Goal: Communication & Community: Answer question/provide support

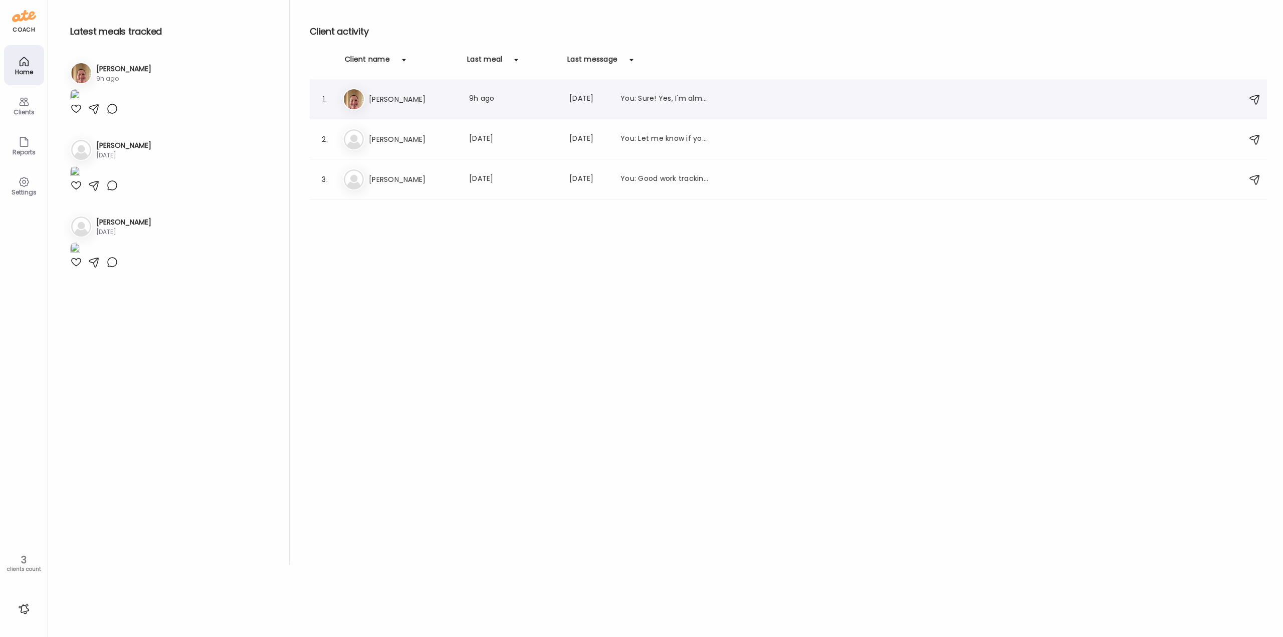
click at [388, 97] on h3 "[PERSON_NAME]" at bounding box center [413, 99] width 88 height 12
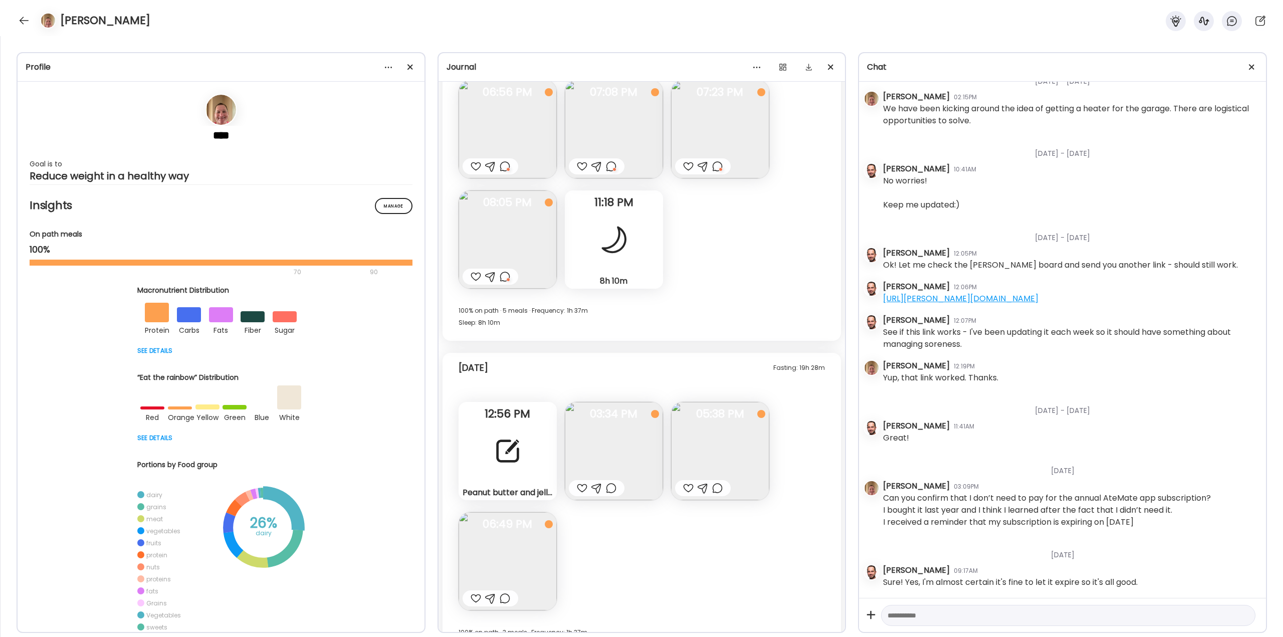
scroll to position [21731, 0]
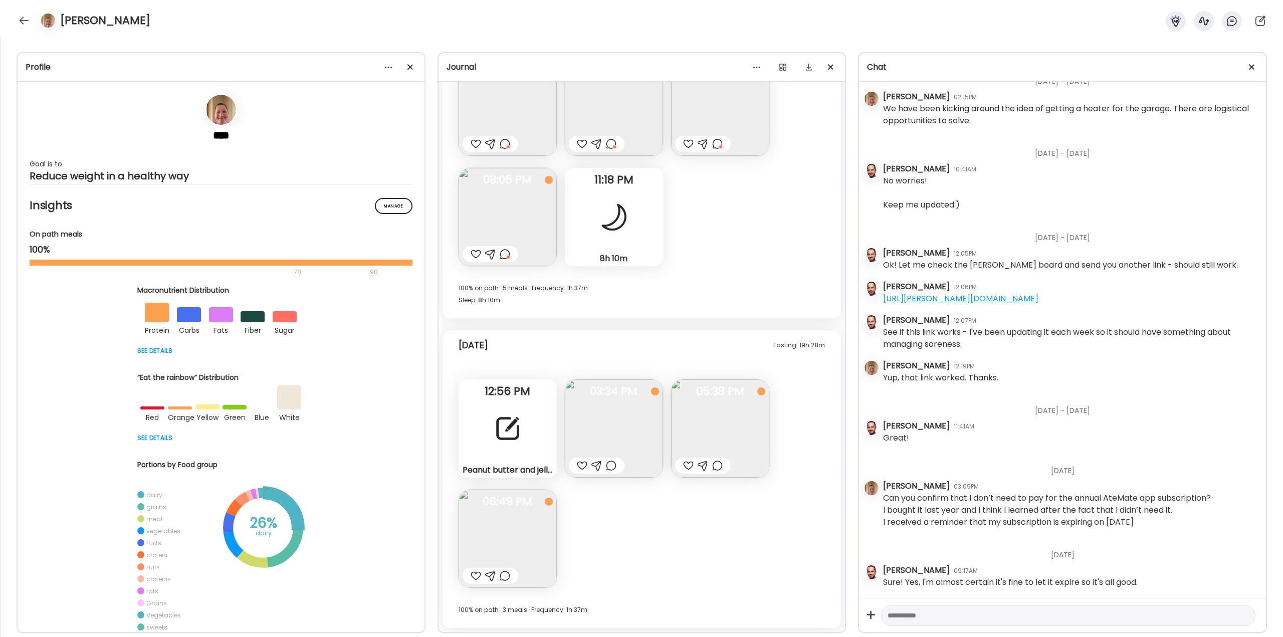
click at [515, 424] on div at bounding box center [508, 428] width 36 height 36
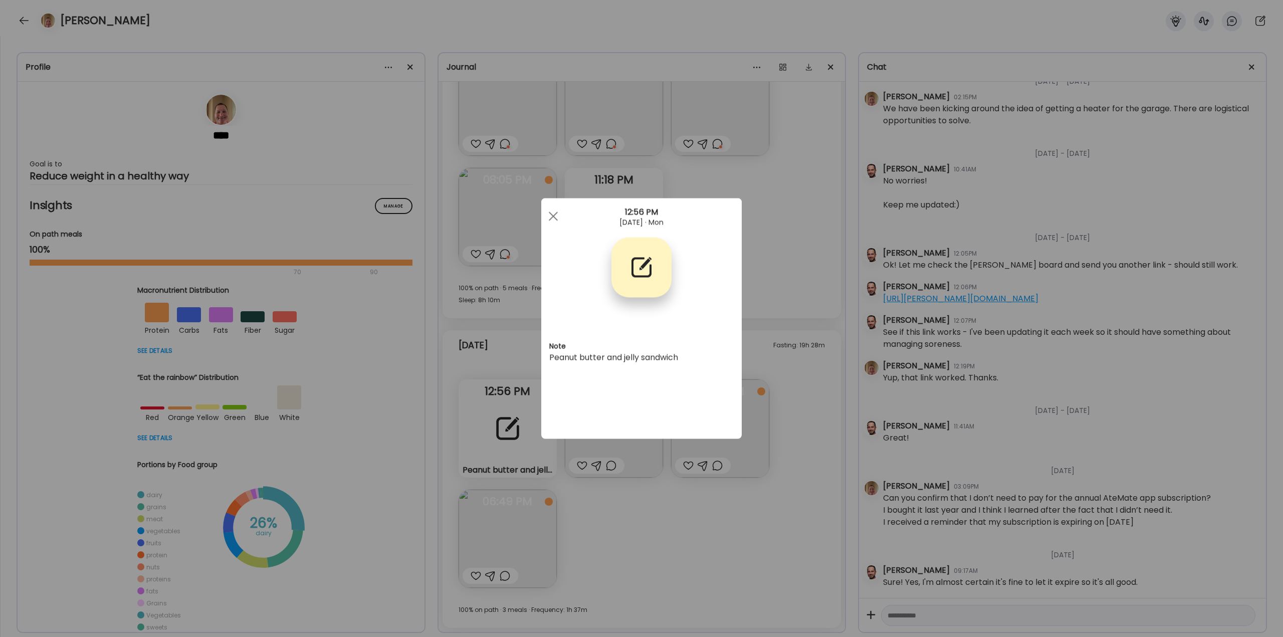
click at [695, 544] on div "Ate Coach Dashboard Wahoo! It’s official Take a moment to set up your Coach Pro…" at bounding box center [641, 318] width 1283 height 637
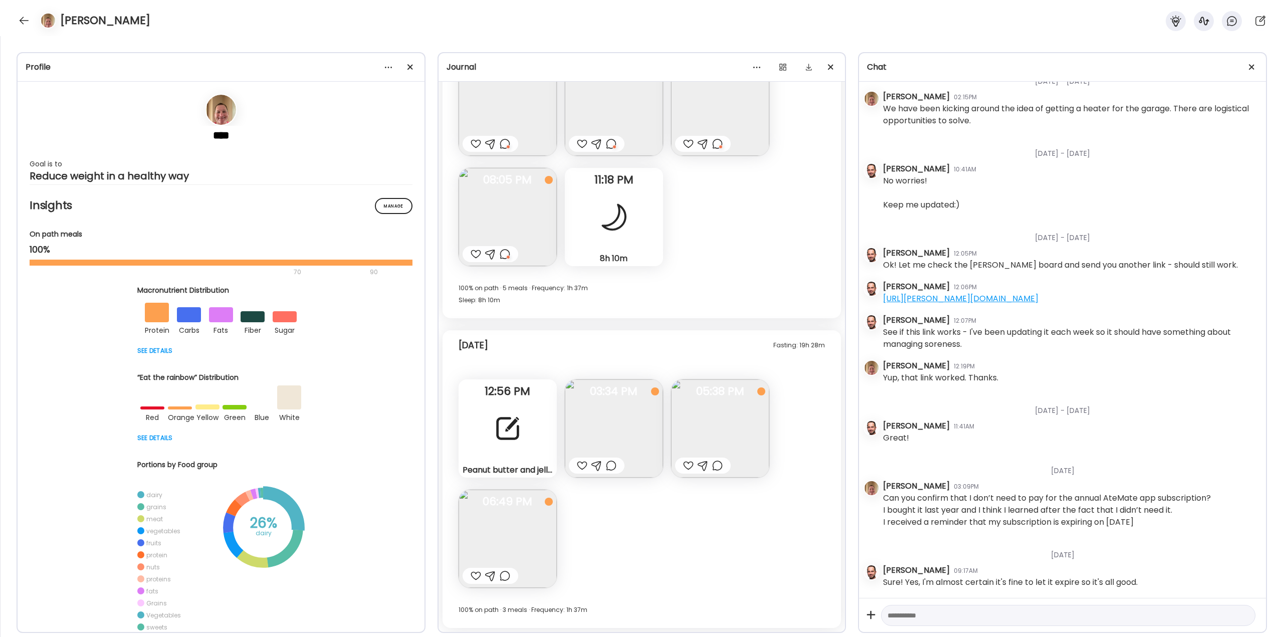
click at [709, 440] on img at bounding box center [720, 428] width 98 height 98
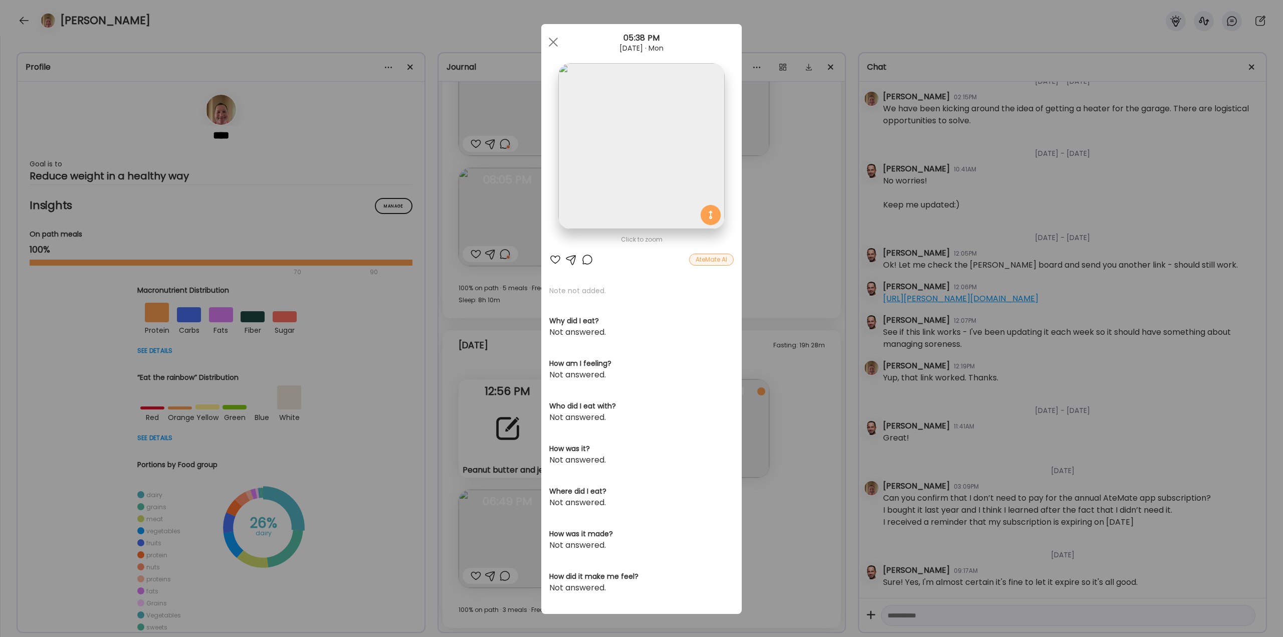
click at [816, 452] on div "Ate Coach Dashboard Wahoo! It’s official Take a moment to set up your Coach Pro…" at bounding box center [641, 318] width 1283 height 637
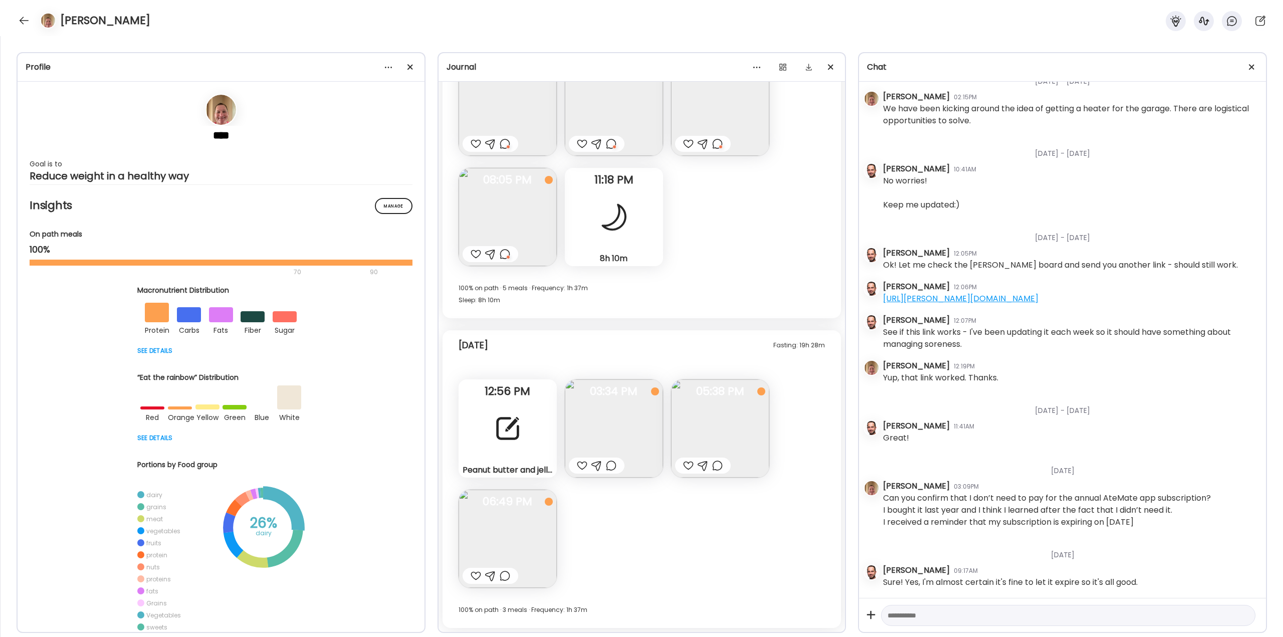
click at [650, 426] on img at bounding box center [614, 428] width 98 height 98
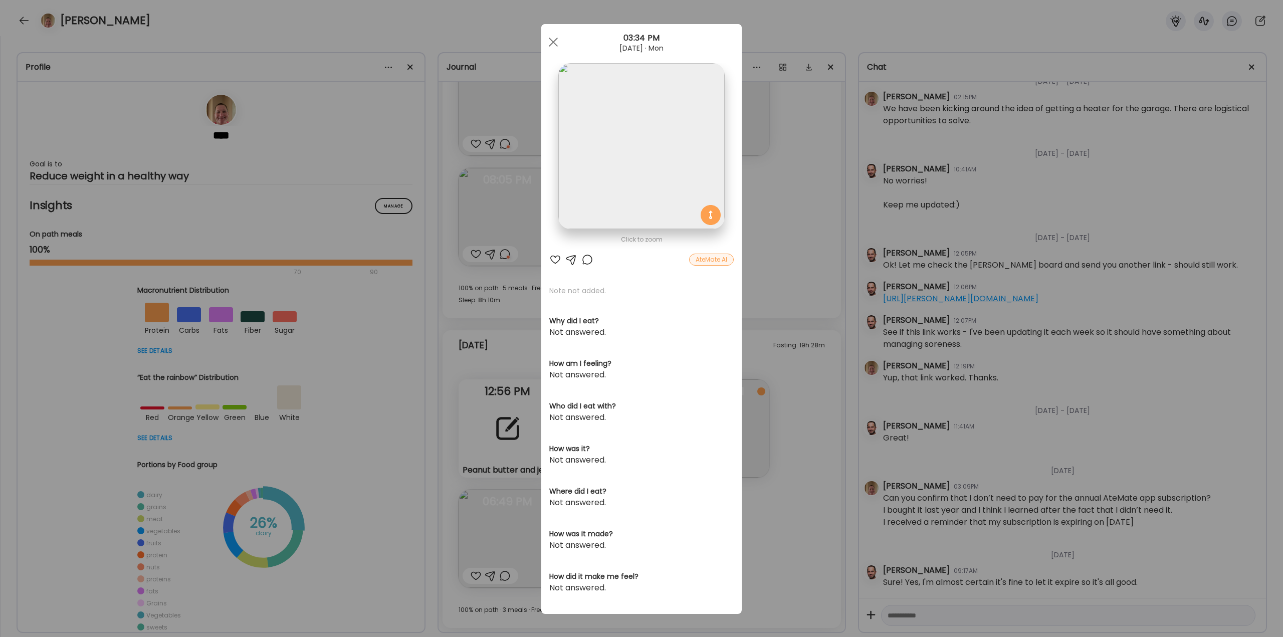
click at [583, 260] on div at bounding box center [587, 260] width 12 height 12
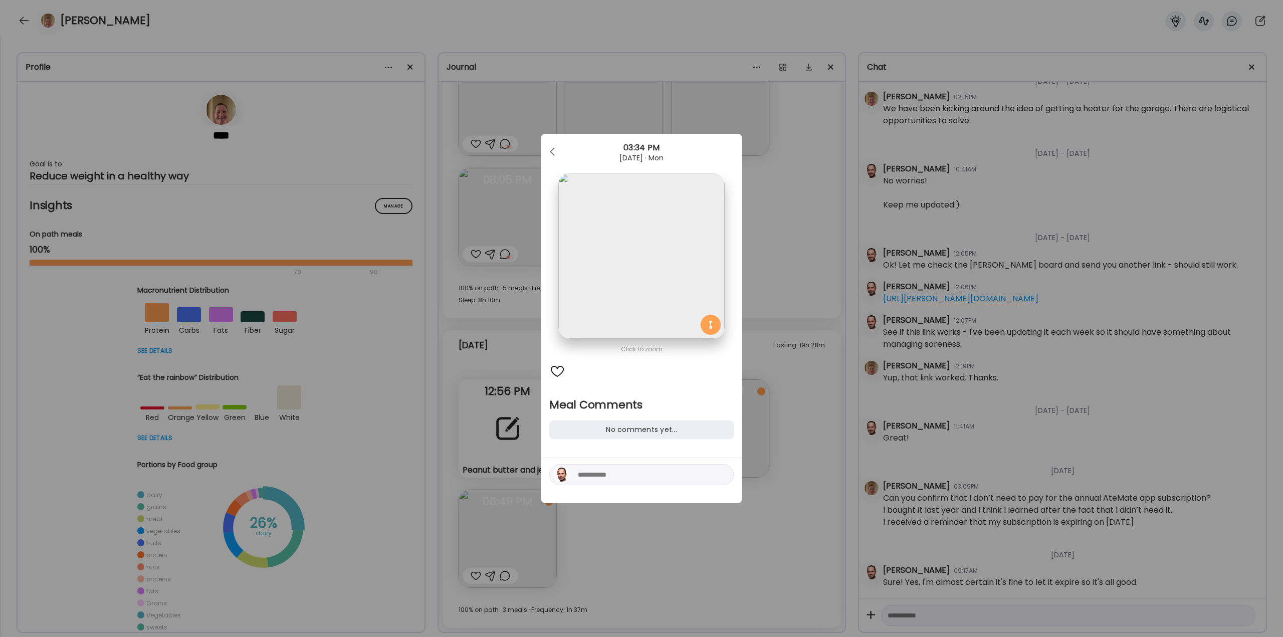
click at [644, 482] on div at bounding box center [641, 474] width 184 height 21
click at [653, 471] on textarea at bounding box center [645, 474] width 135 height 12
type textarea "*****"
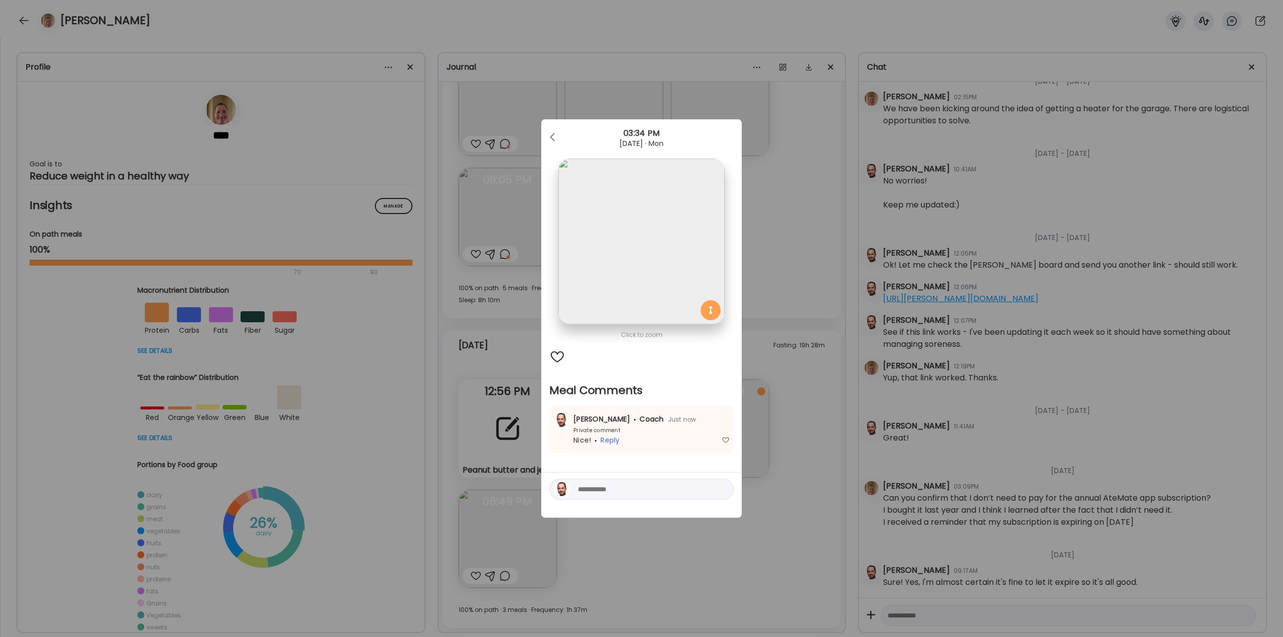
click at [805, 465] on div "Ate Coach Dashboard Wahoo! It’s official Take a moment to set up your Coach Pro…" at bounding box center [641, 318] width 1283 height 637
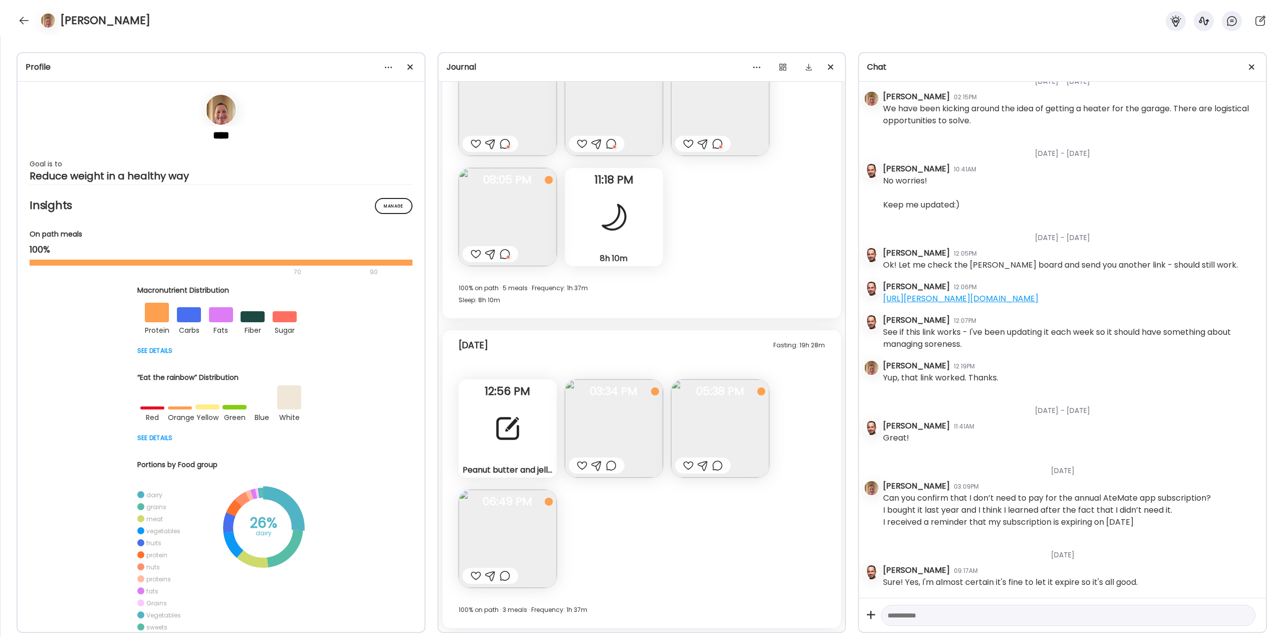
click at [716, 466] on div at bounding box center [717, 465] width 11 height 12
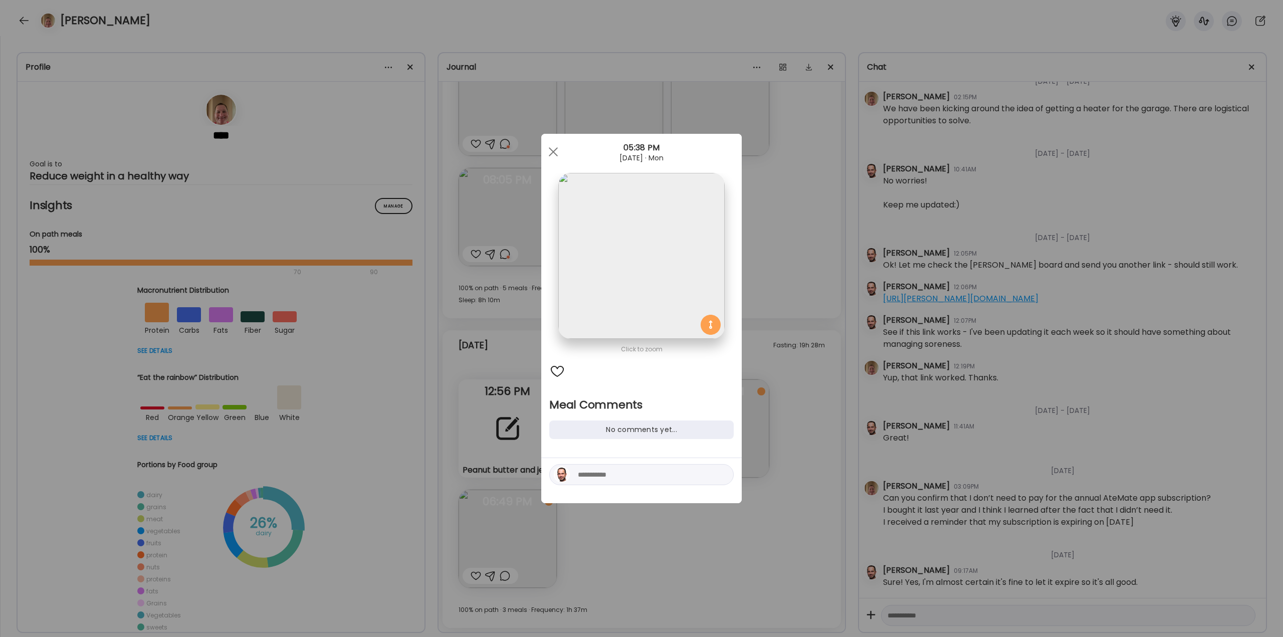
click at [665, 474] on textarea at bounding box center [645, 474] width 135 height 12
type textarea "*"
click at [672, 467] on textarea "**********" at bounding box center [645, 450] width 135 height 60
click at [671, 475] on textarea "**********" at bounding box center [645, 450] width 135 height 60
type textarea "**********"
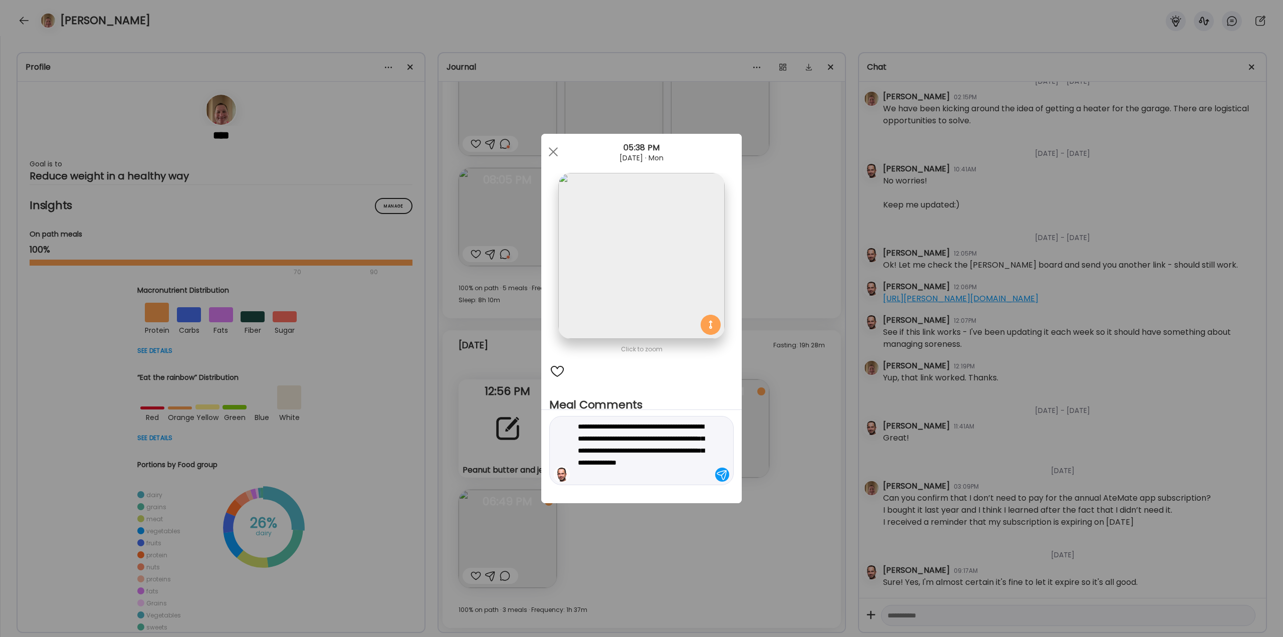
click at [720, 472] on div at bounding box center [722, 474] width 14 height 14
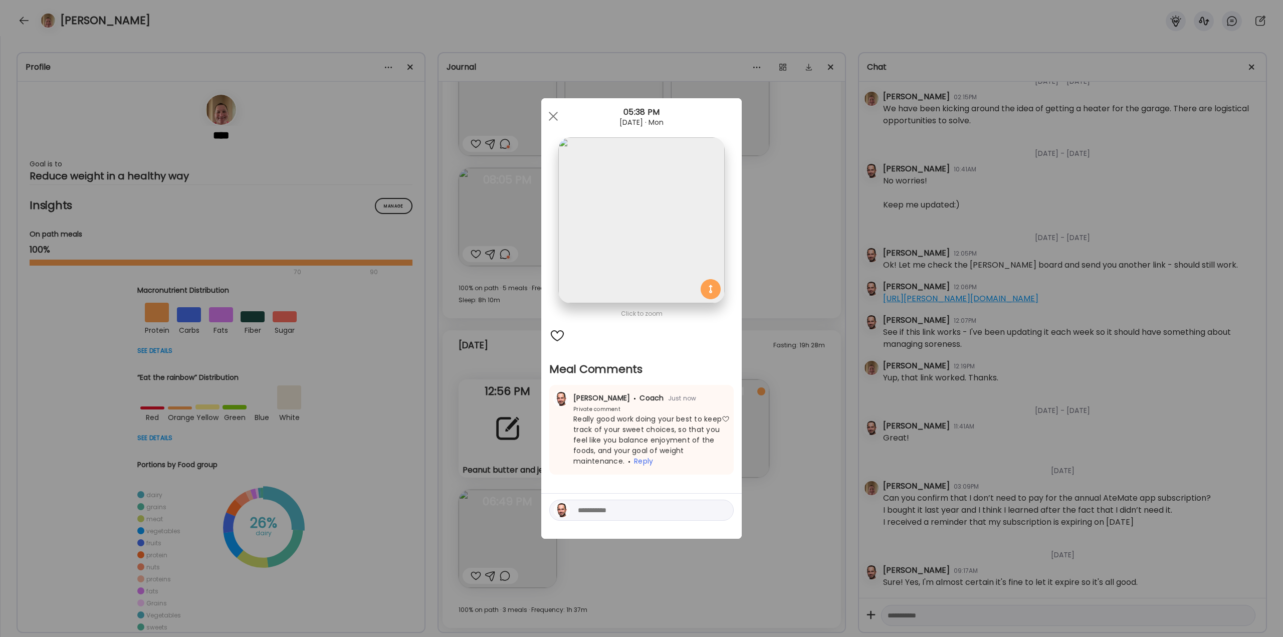
click at [786, 549] on div "Ate Coach Dashboard Wahoo! It’s official Take a moment to set up your Coach Pro…" at bounding box center [641, 318] width 1283 height 637
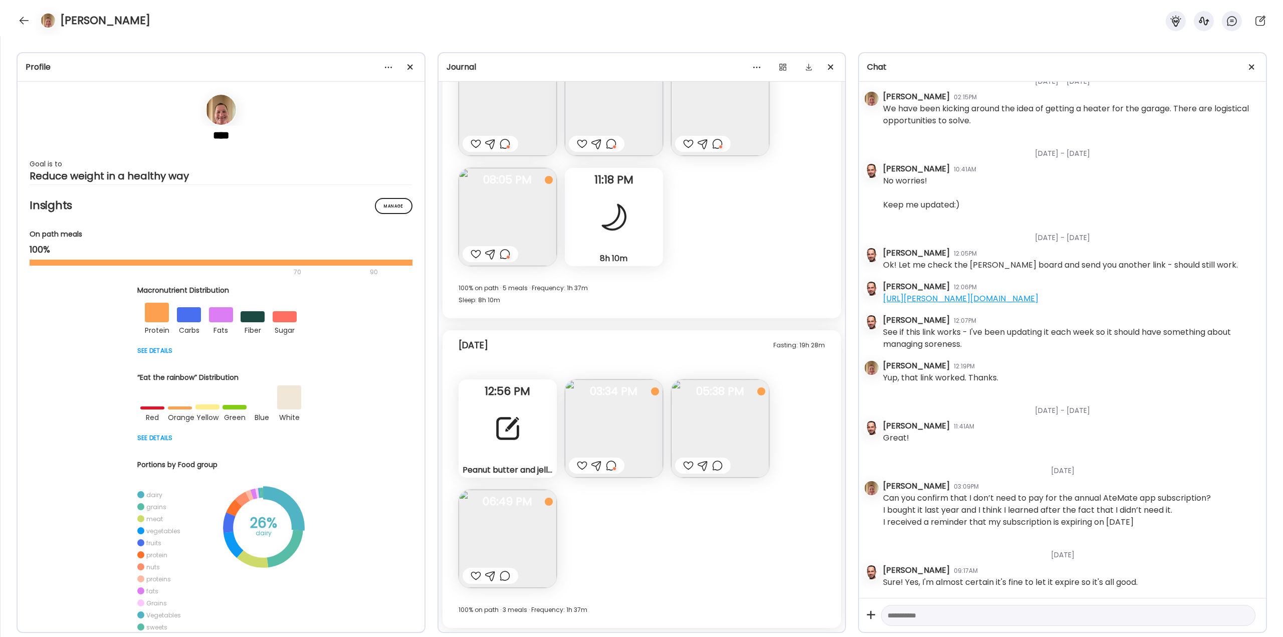
click at [488, 425] on div "Peanut butter and jelly sandwich Note" at bounding box center [507, 428] width 98 height 98
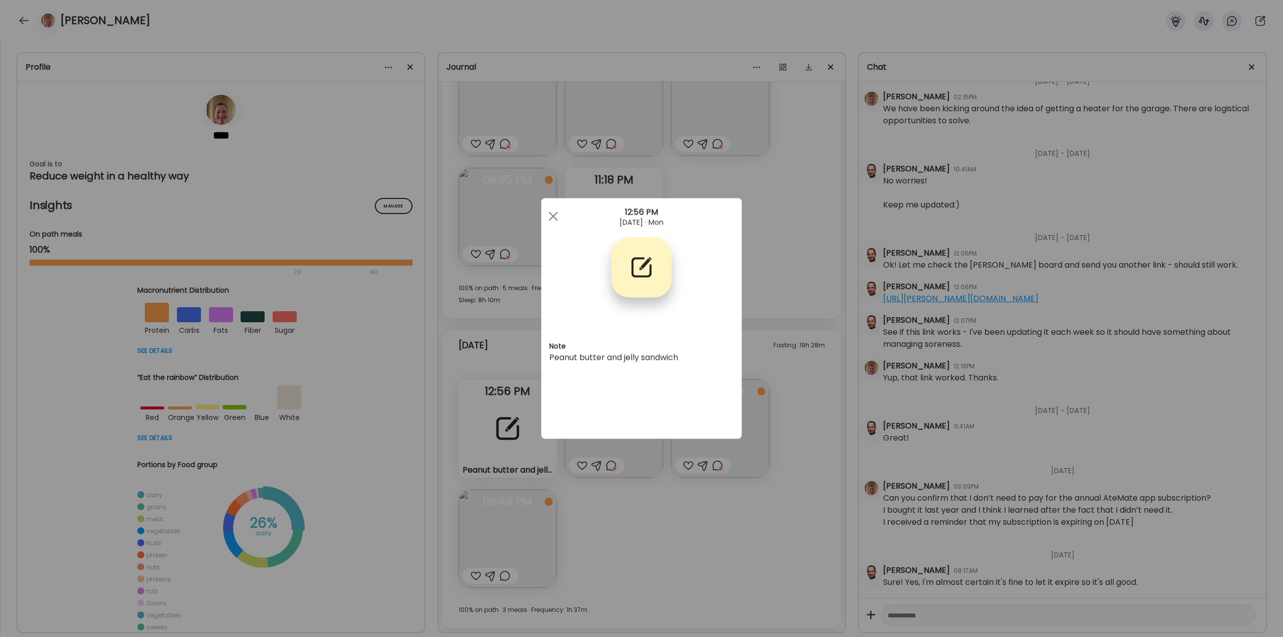
click at [652, 510] on div "Ate Coach Dashboard Wahoo! It’s official Take a moment to set up your Coach Pro…" at bounding box center [641, 318] width 1283 height 637
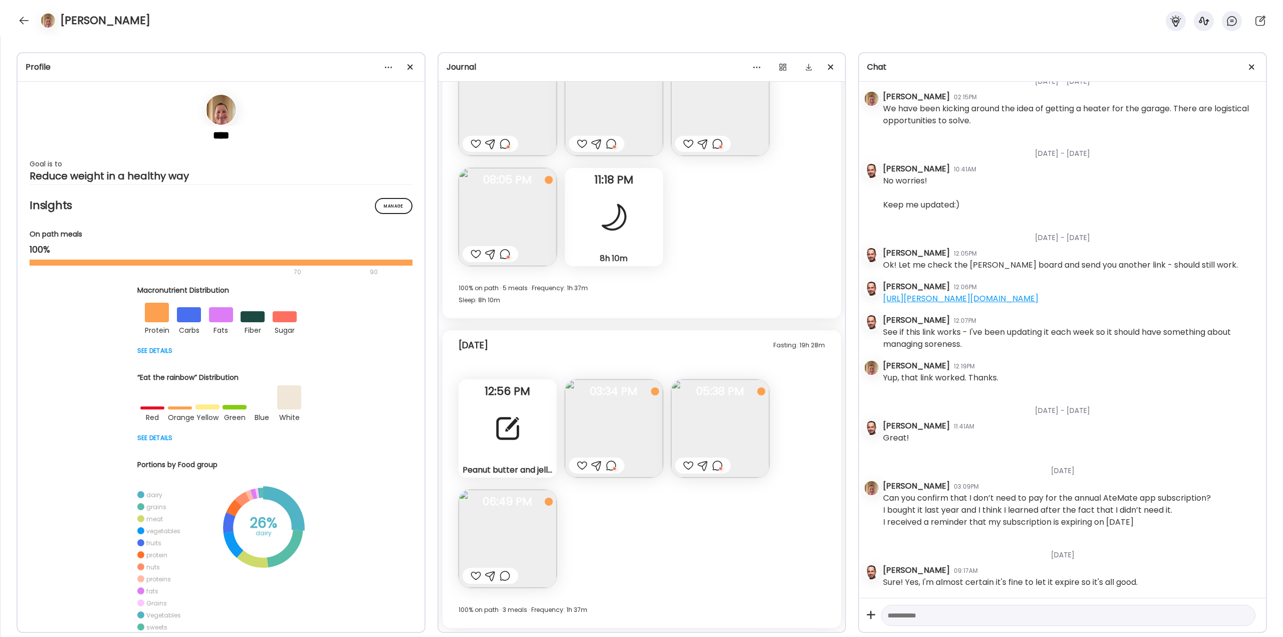
click at [511, 572] on div at bounding box center [490, 576] width 56 height 16
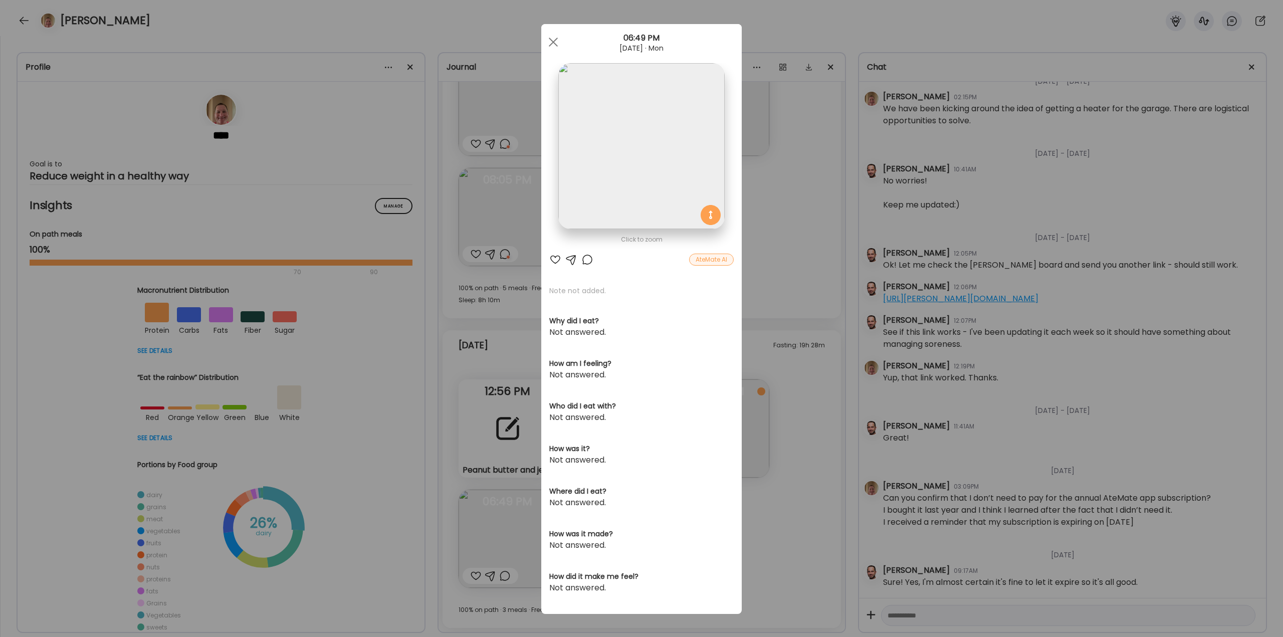
click at [582, 263] on div at bounding box center [587, 260] width 12 height 12
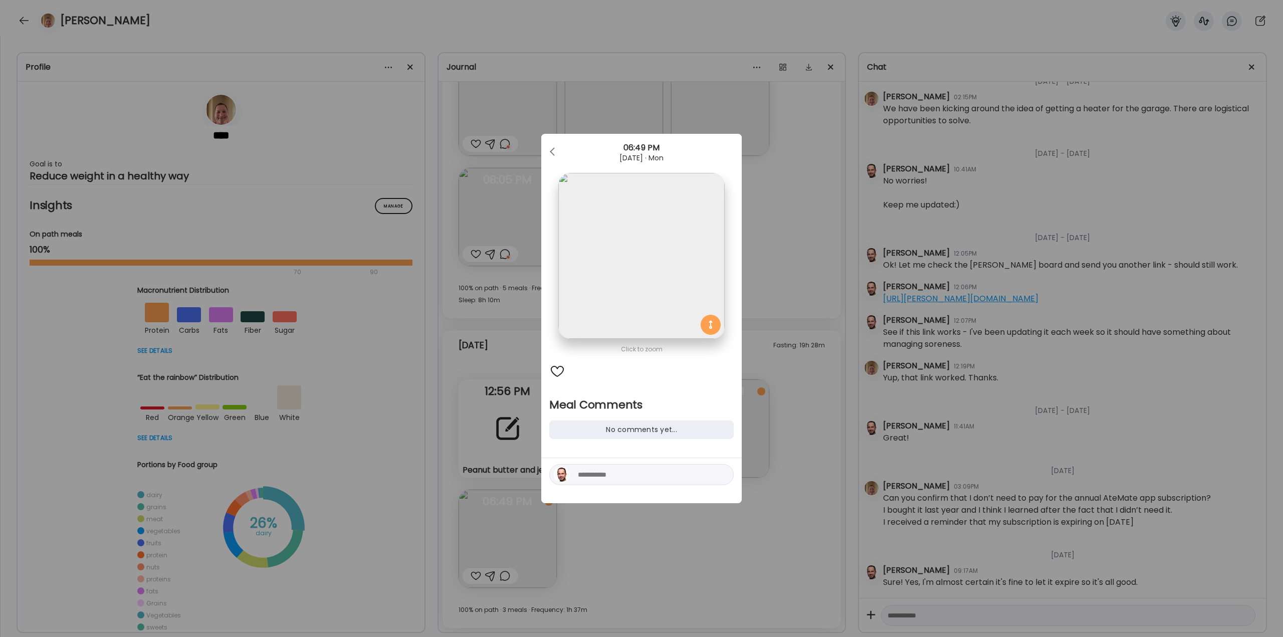
click at [618, 479] on textarea at bounding box center [645, 474] width 135 height 12
type textarea "**********"
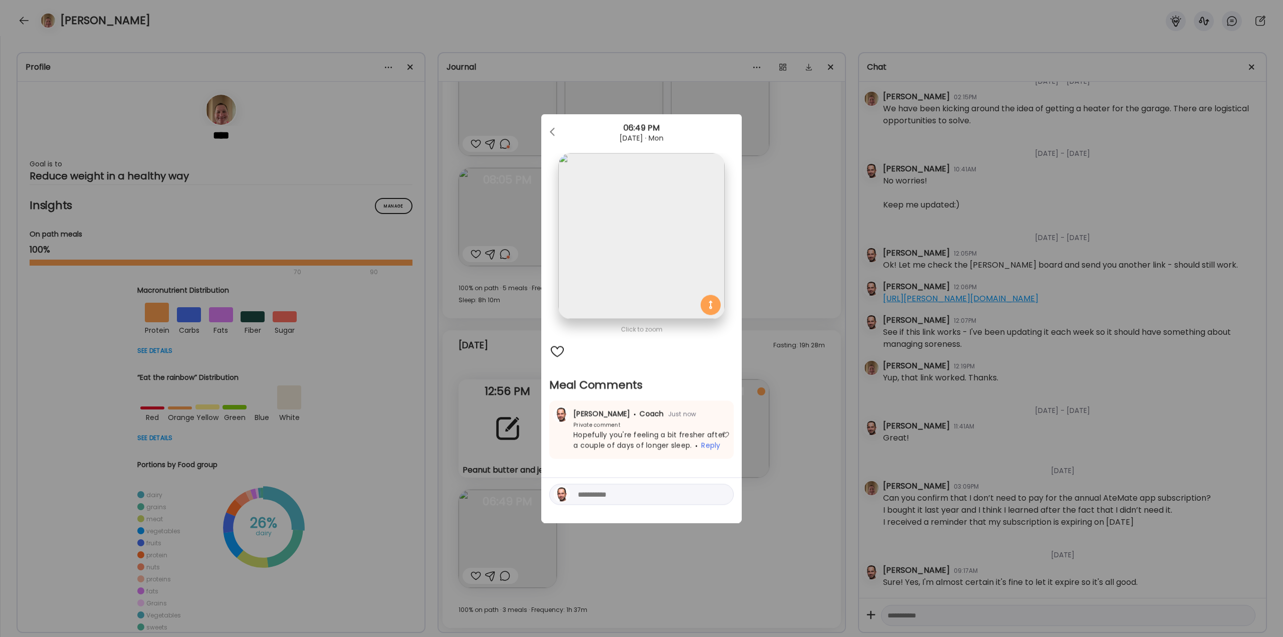
click at [800, 395] on div "Ate Coach Dashboard Wahoo! It’s official Take a moment to set up your Coach Pro…" at bounding box center [641, 318] width 1283 height 637
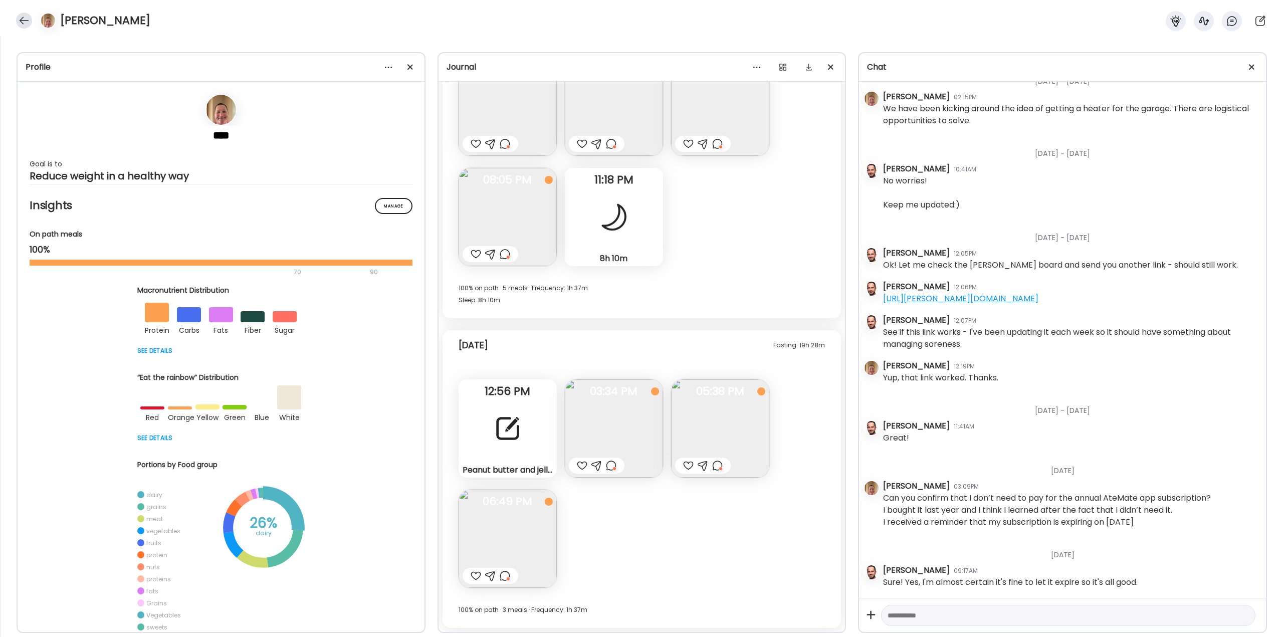
click at [26, 23] on div at bounding box center [24, 21] width 16 height 16
